Goal: Task Accomplishment & Management: Manage account settings

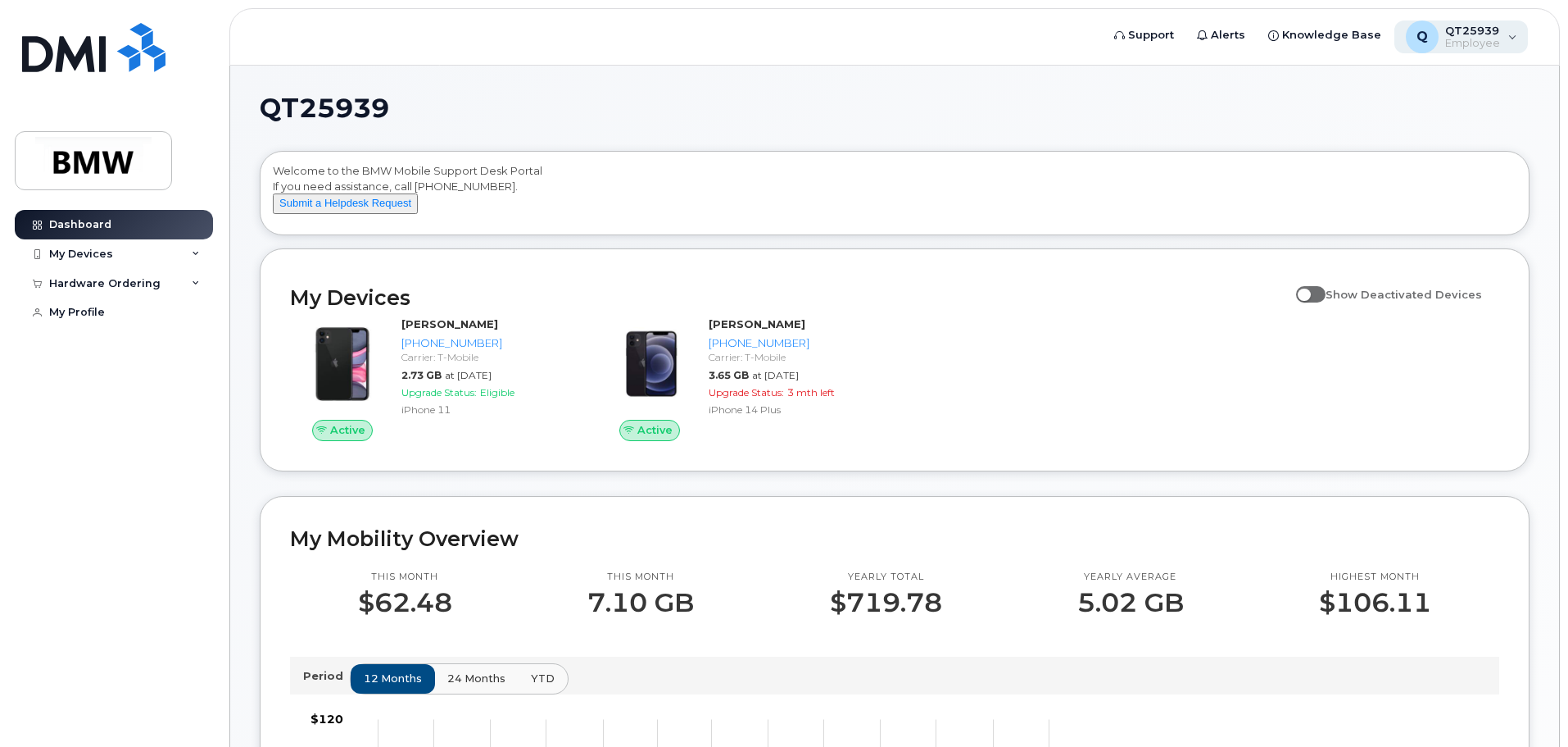
click at [1488, 38] on span "Employee" at bounding box center [1473, 43] width 55 height 13
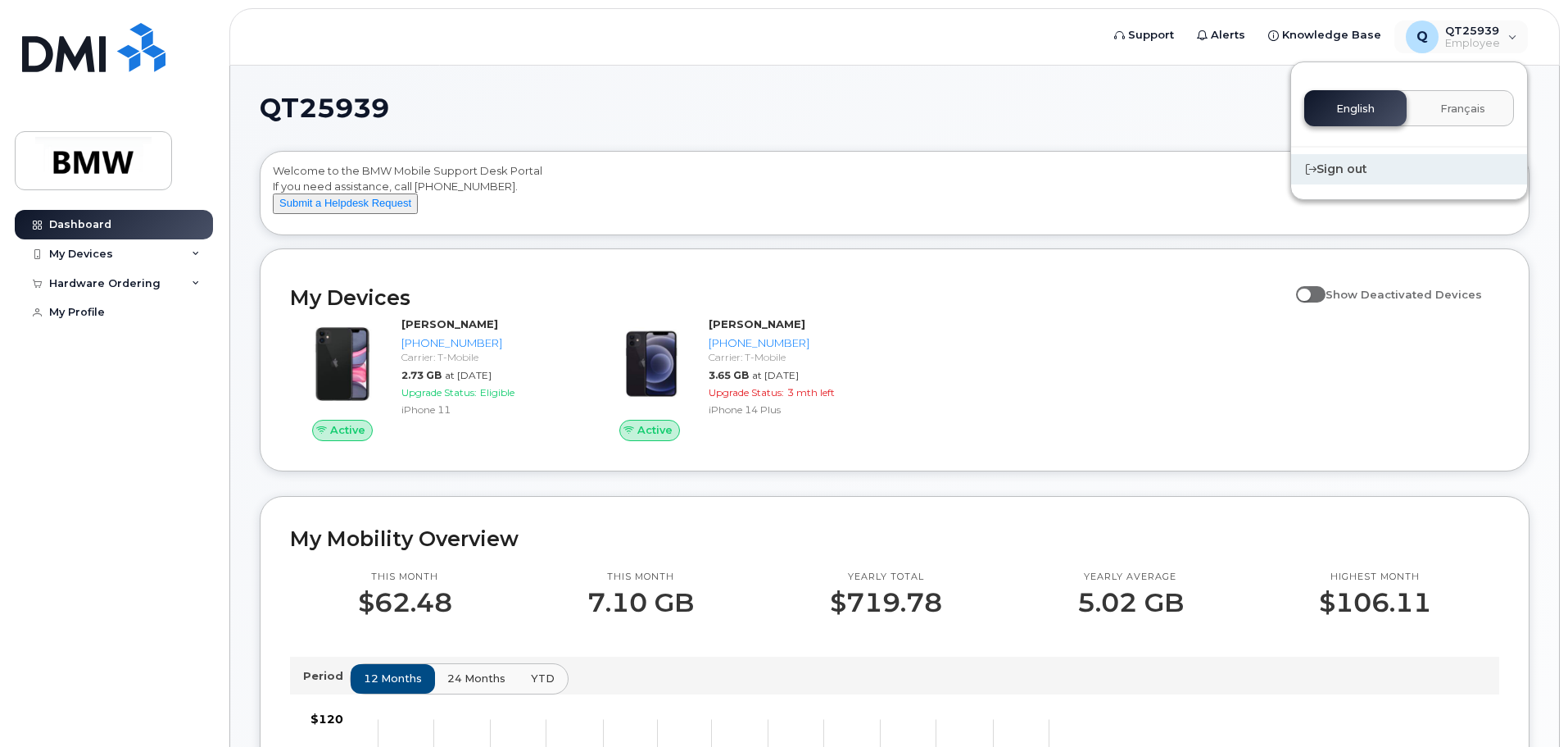
click at [1352, 168] on div "Sign out" at bounding box center [1409, 169] width 236 height 30
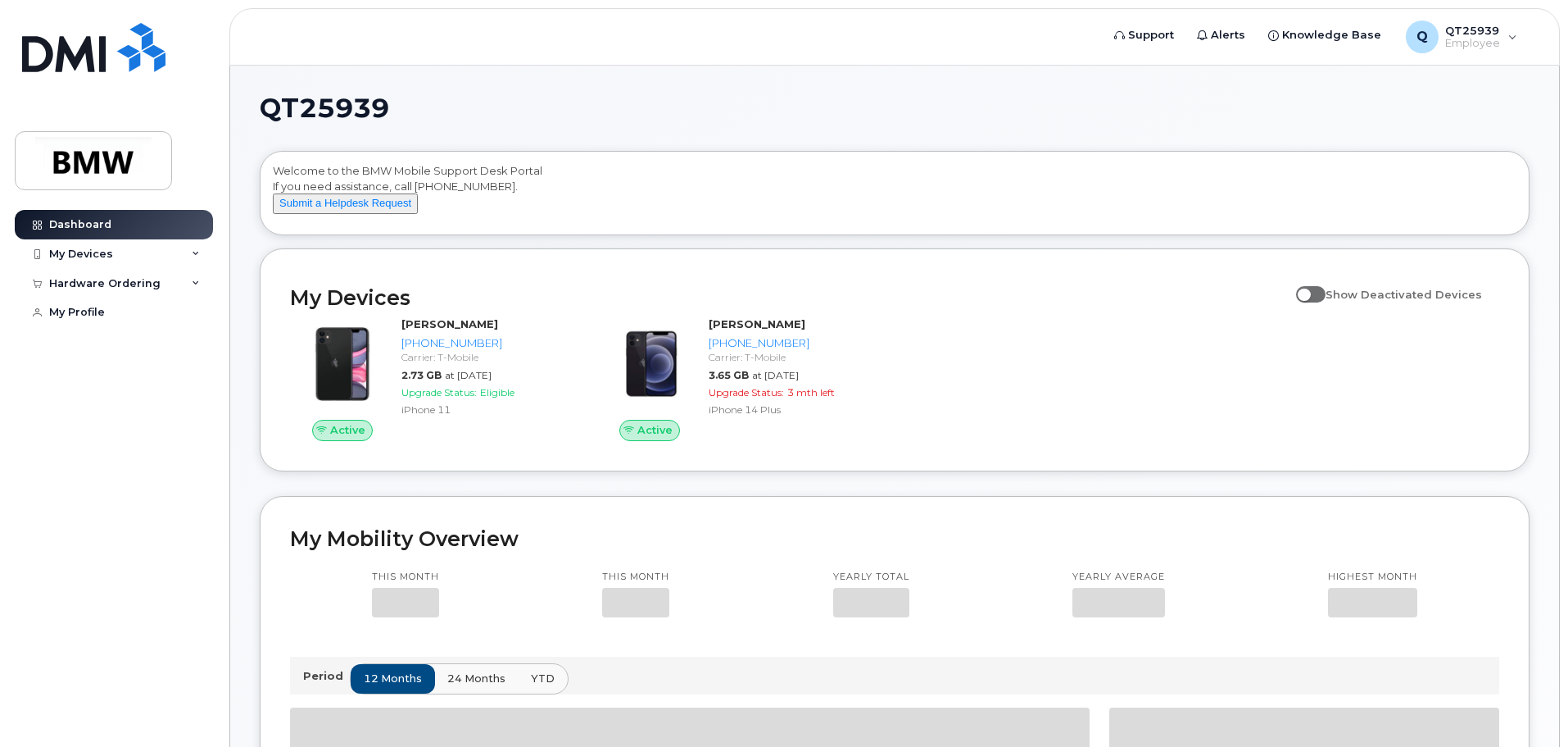
drag, startPoint x: 1536, startPoint y: 25, endPoint x: 1508, endPoint y: 36, distance: 30.1
click at [1536, 25] on header "Support Alerts Knowledge Base Q QT25939 Employee English Français Sign out" at bounding box center [894, 36] width 1331 height 57
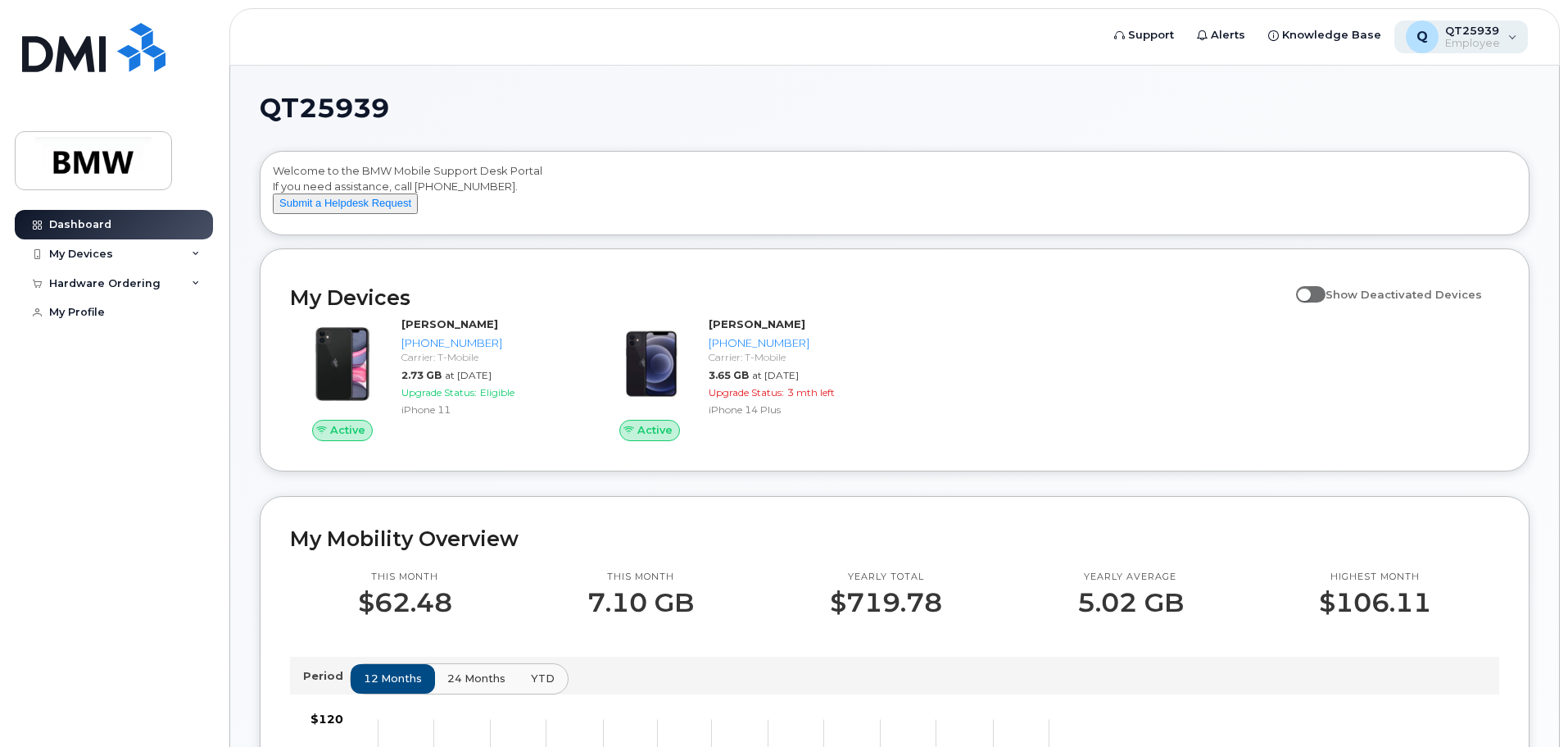
click at [1505, 37] on div "Q QT25939 Employee" at bounding box center [1462, 36] width 134 height 33
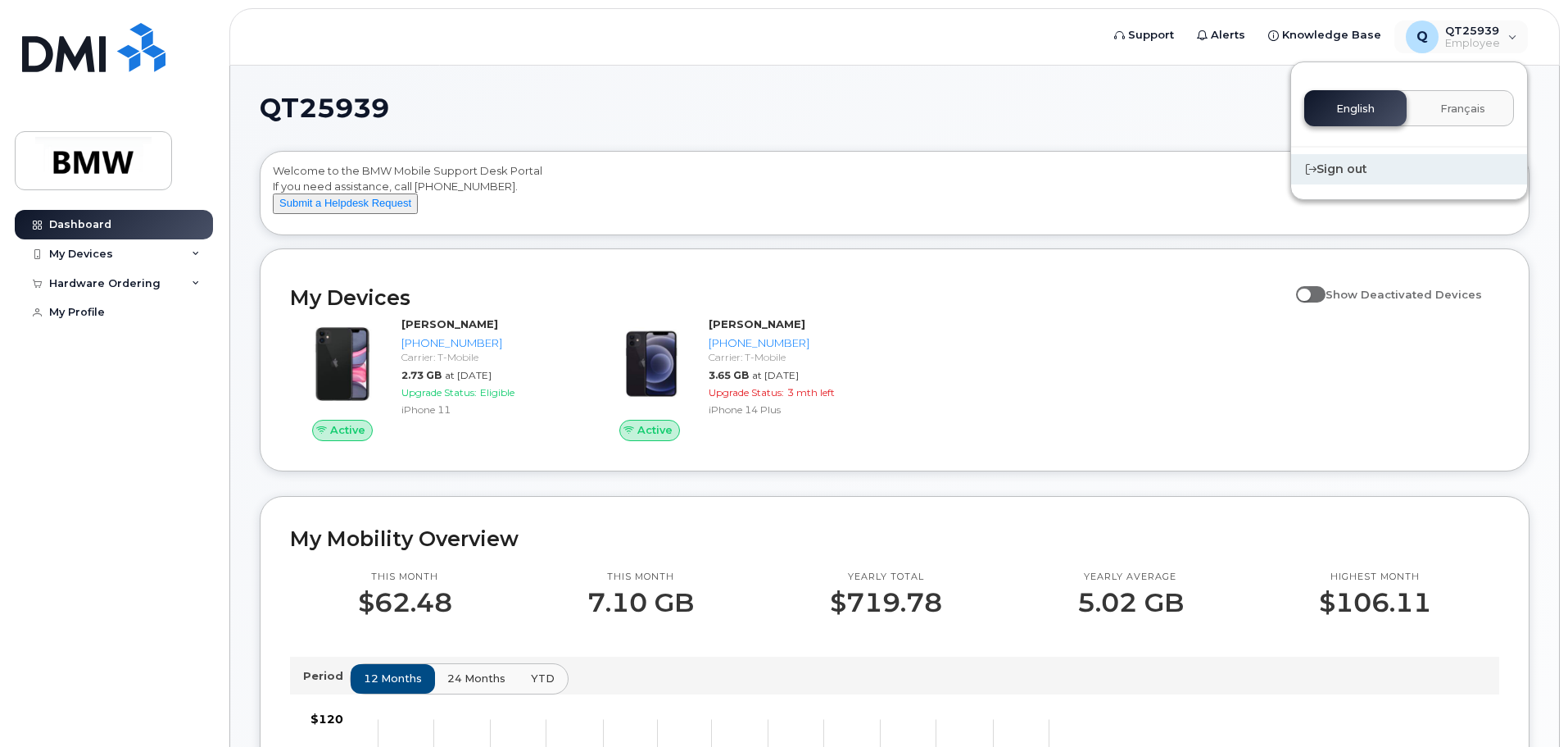
click at [1325, 168] on div "Sign out" at bounding box center [1409, 169] width 236 height 30
